Goal: Answer question/provide support: Answer question/provide support

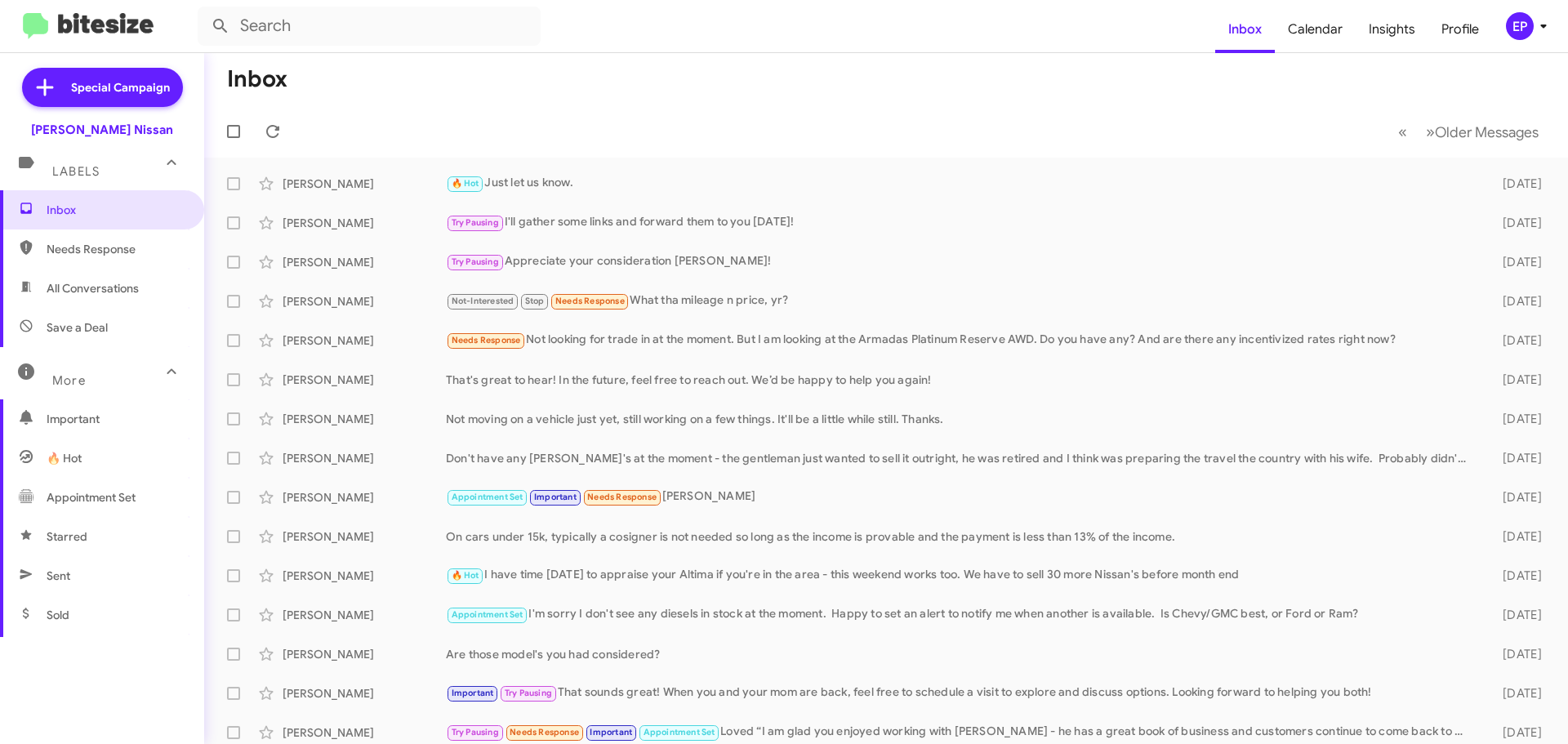
click at [75, 281] on span "All Conversations" at bounding box center [93, 289] width 93 height 17
type input "in:all-conversations"
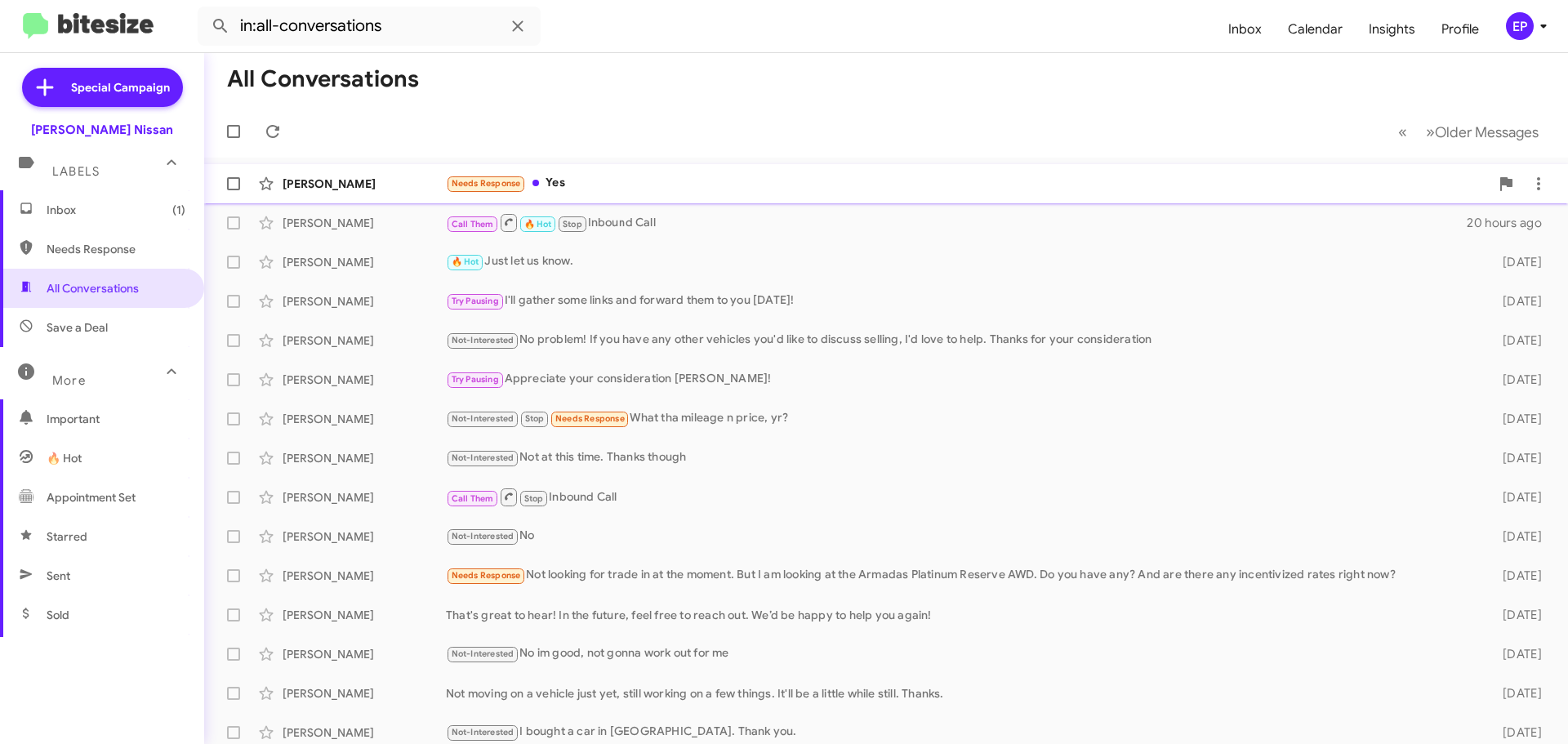
click at [552, 178] on div "Needs Response Yes" at bounding box center [968, 183] width 1044 height 19
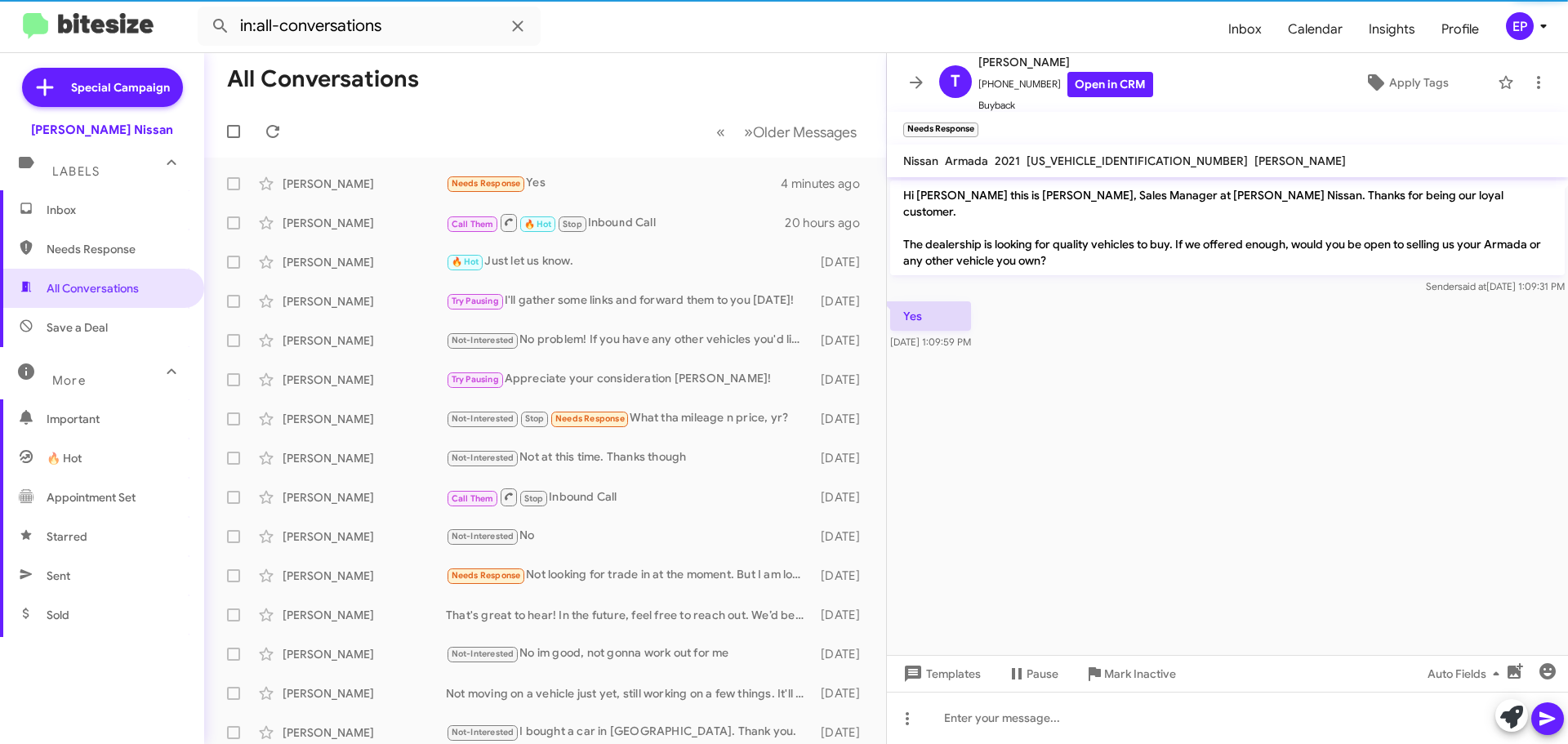
click at [1122, 404] on cdk-virtual-scroll-viewport "Hi [PERSON_NAME] this is [PERSON_NAME], Sales Manager at [PERSON_NAME] Nissan. …" at bounding box center [1228, 416] width 681 height 478
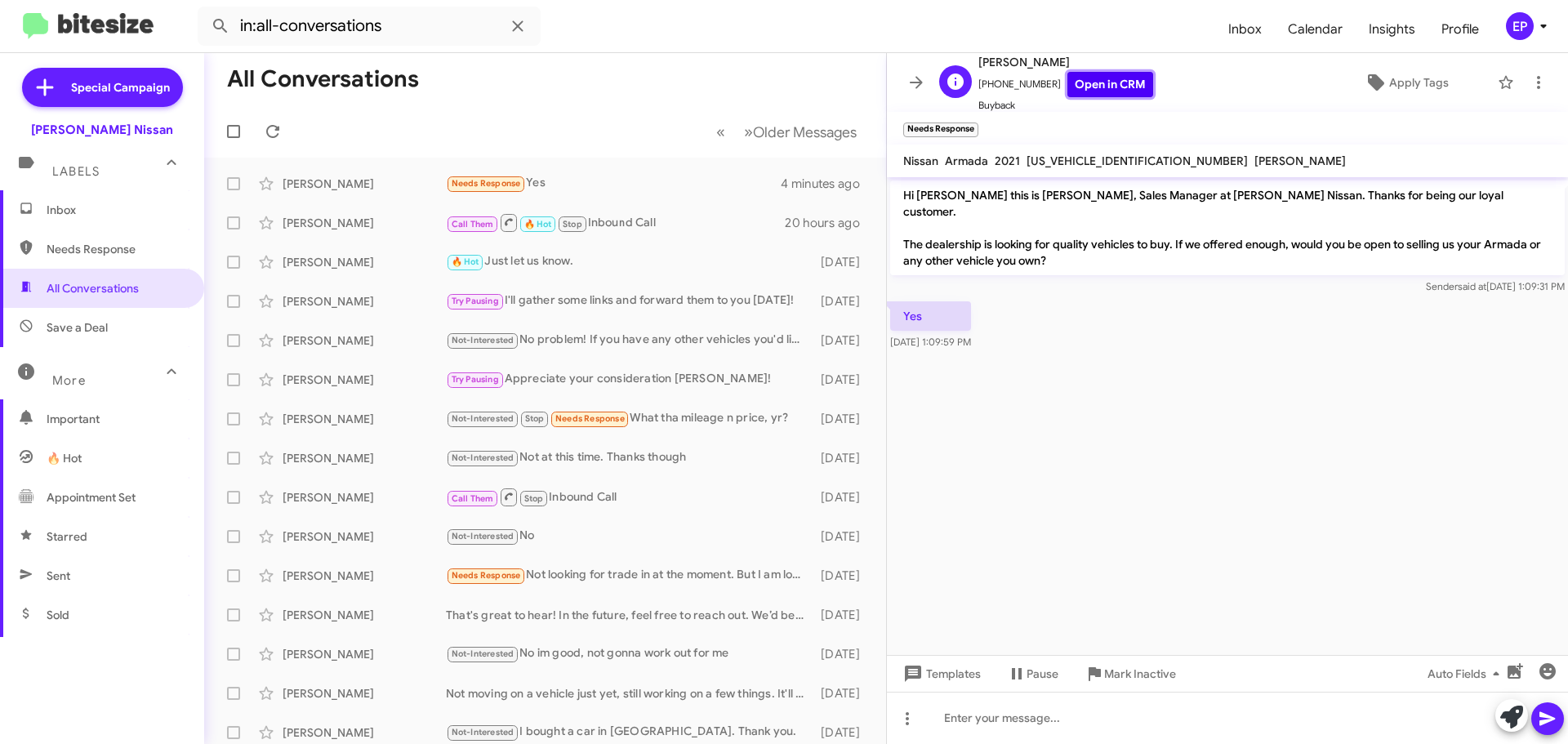
click at [1094, 86] on link "Open in CRM" at bounding box center [1110, 84] width 86 height 25
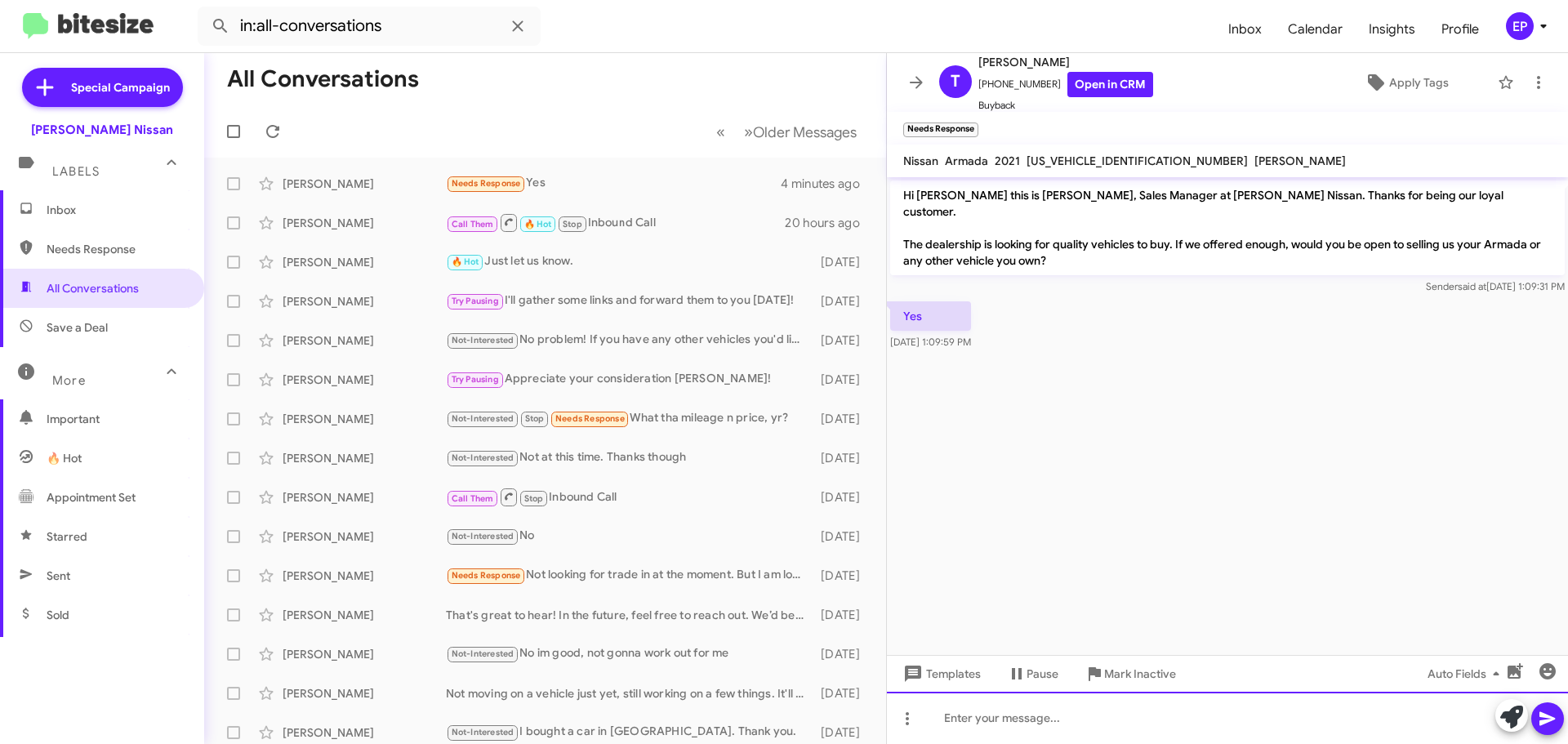
click at [1053, 728] on div at bounding box center [1228, 718] width 681 height 53
